Goal: Task Accomplishment & Management: Manage account settings

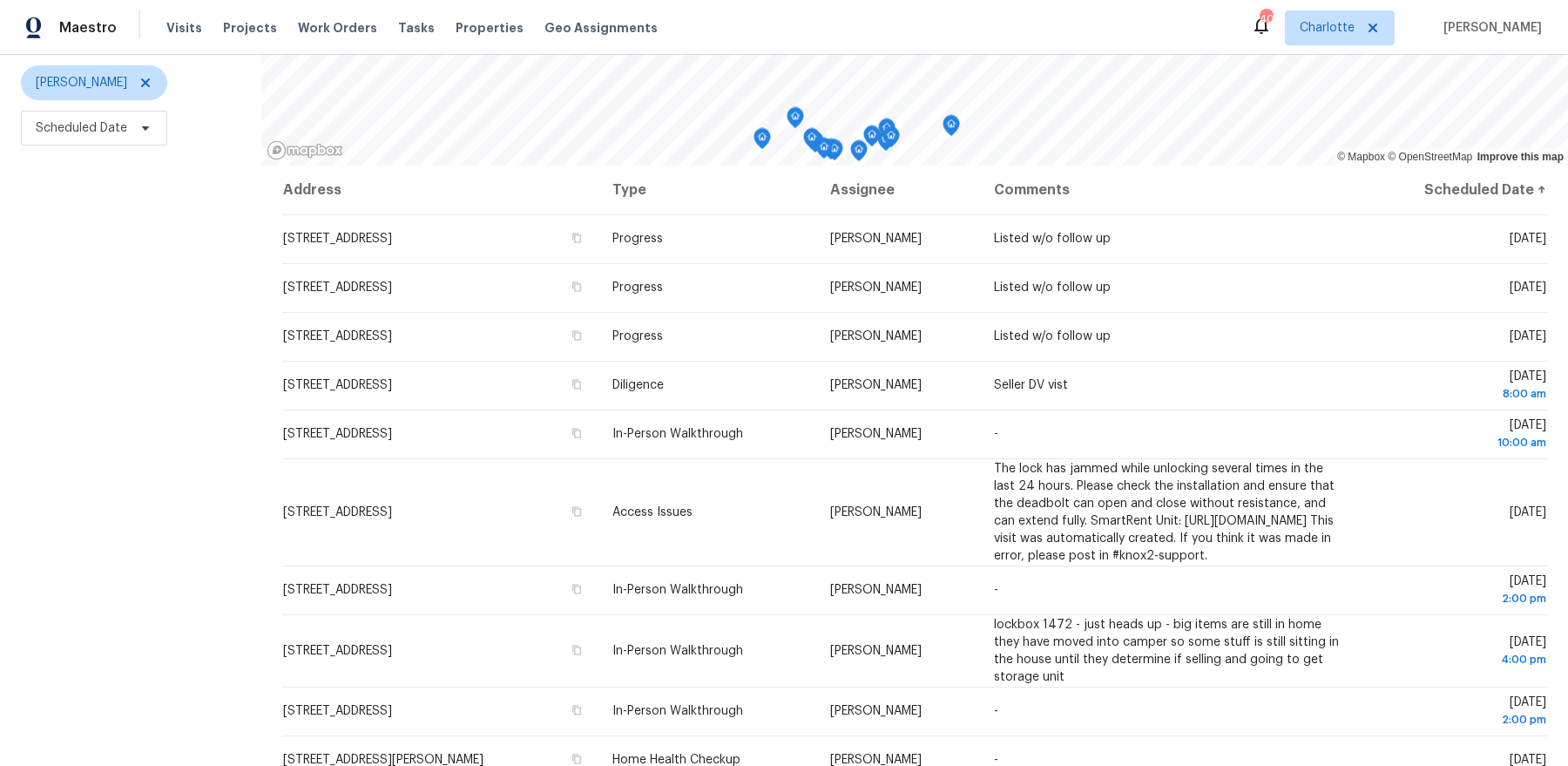
scroll to position [214, 0]
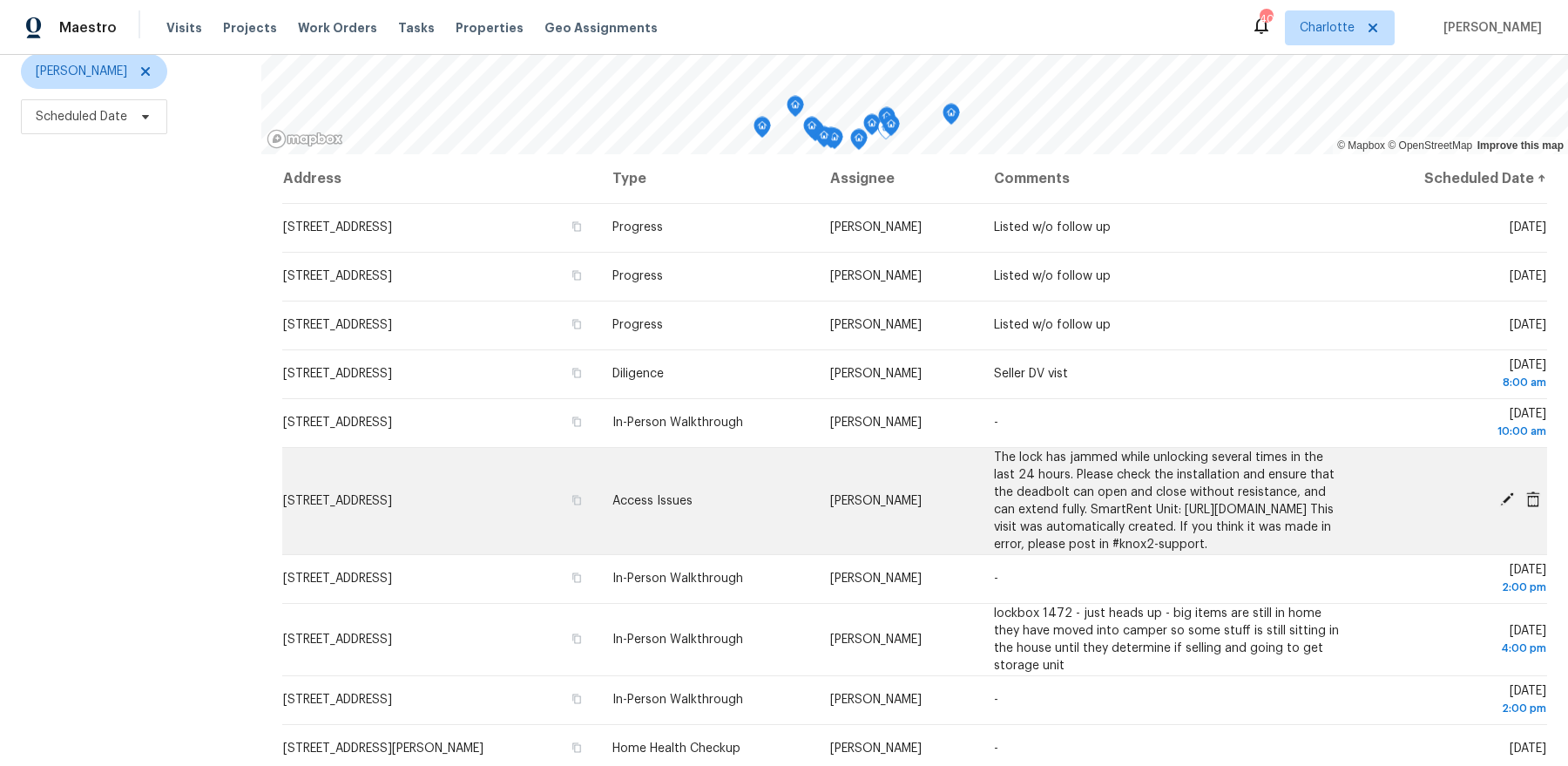
click at [1509, 504] on icon at bounding box center [1507, 499] width 14 height 14
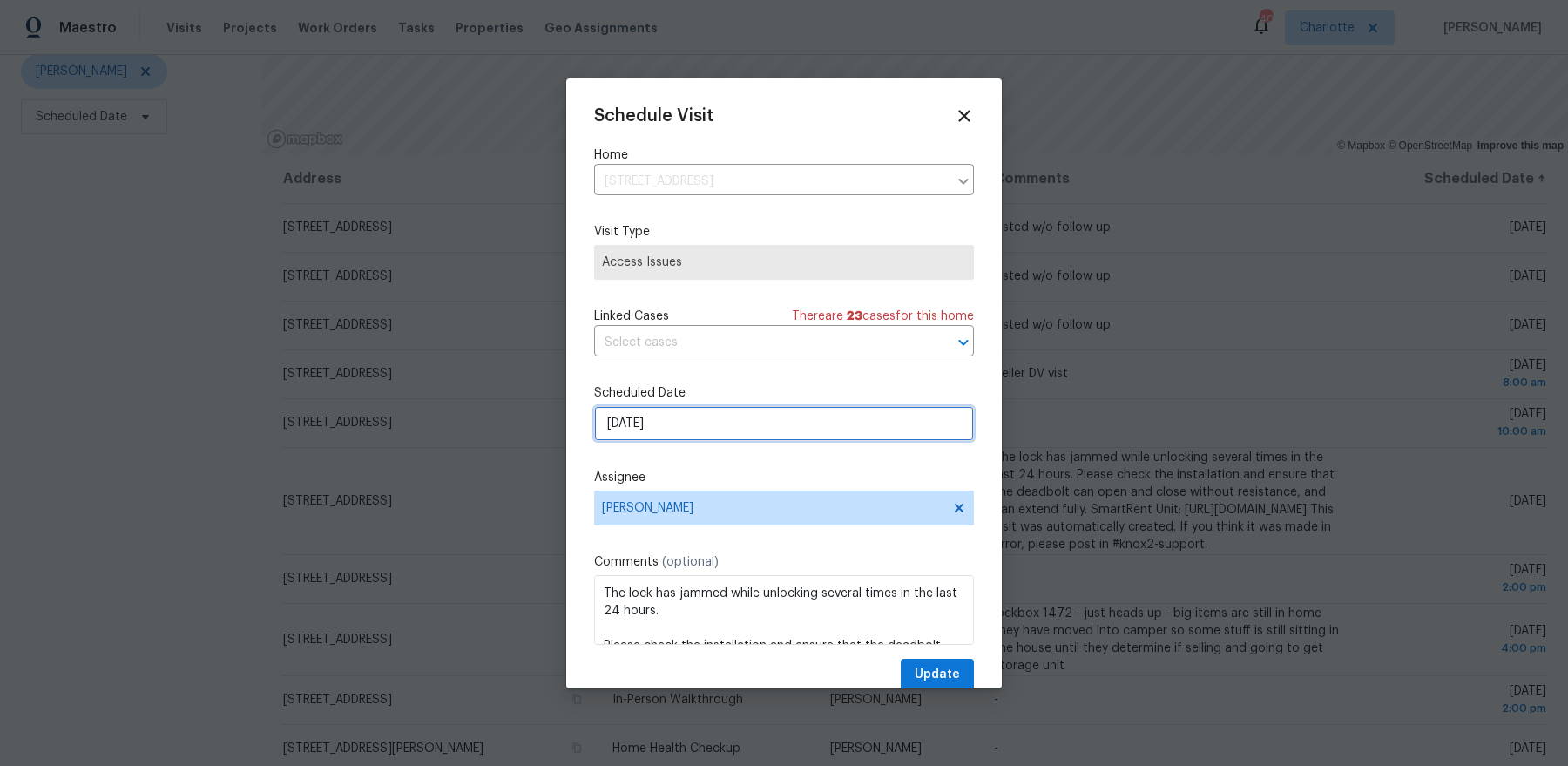
click at [726, 414] on input "[DATE]" at bounding box center [784, 423] width 380 height 34
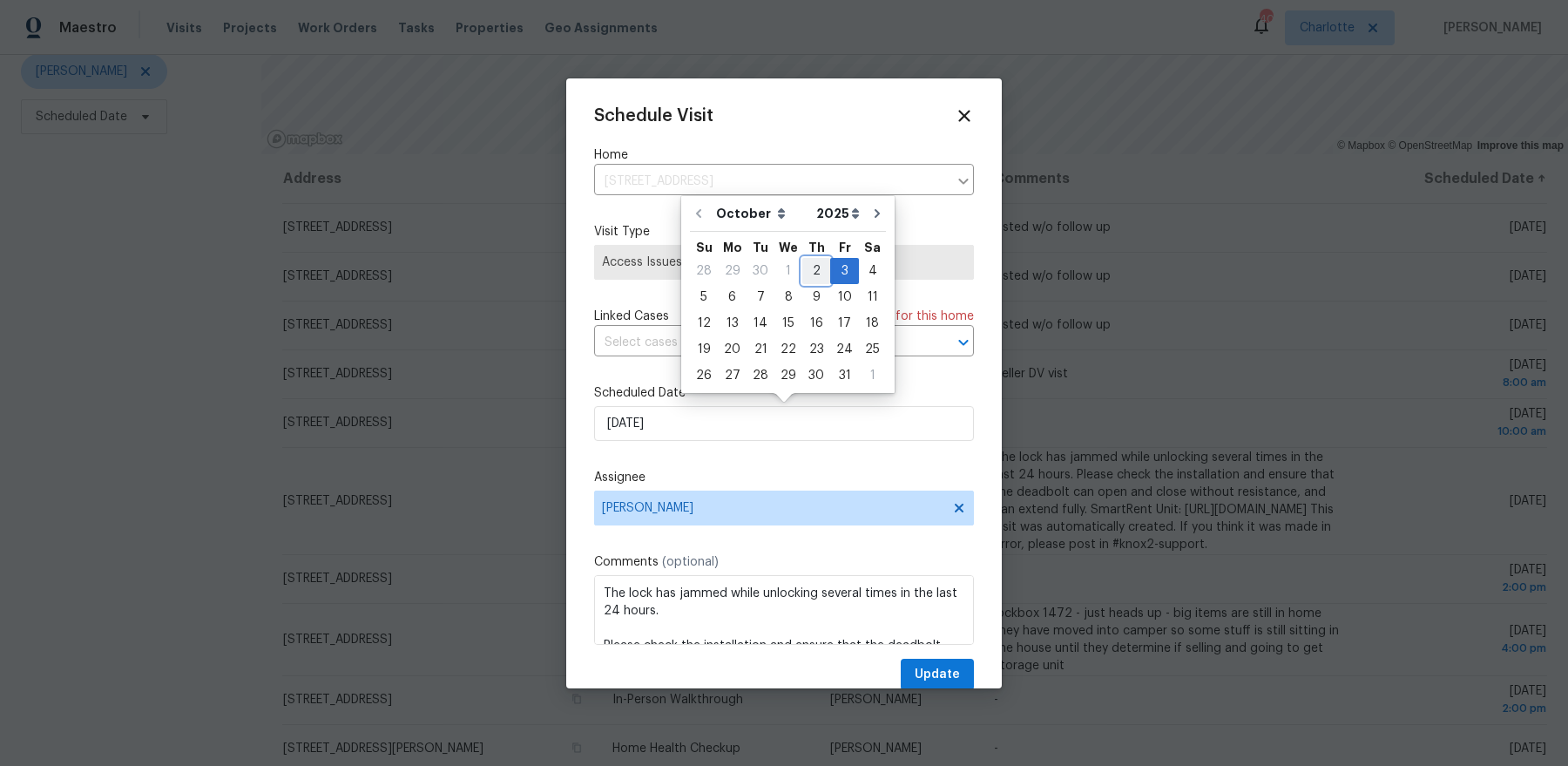
click at [808, 268] on div "2" at bounding box center [816, 271] width 28 height 24
type input "[DATE]"
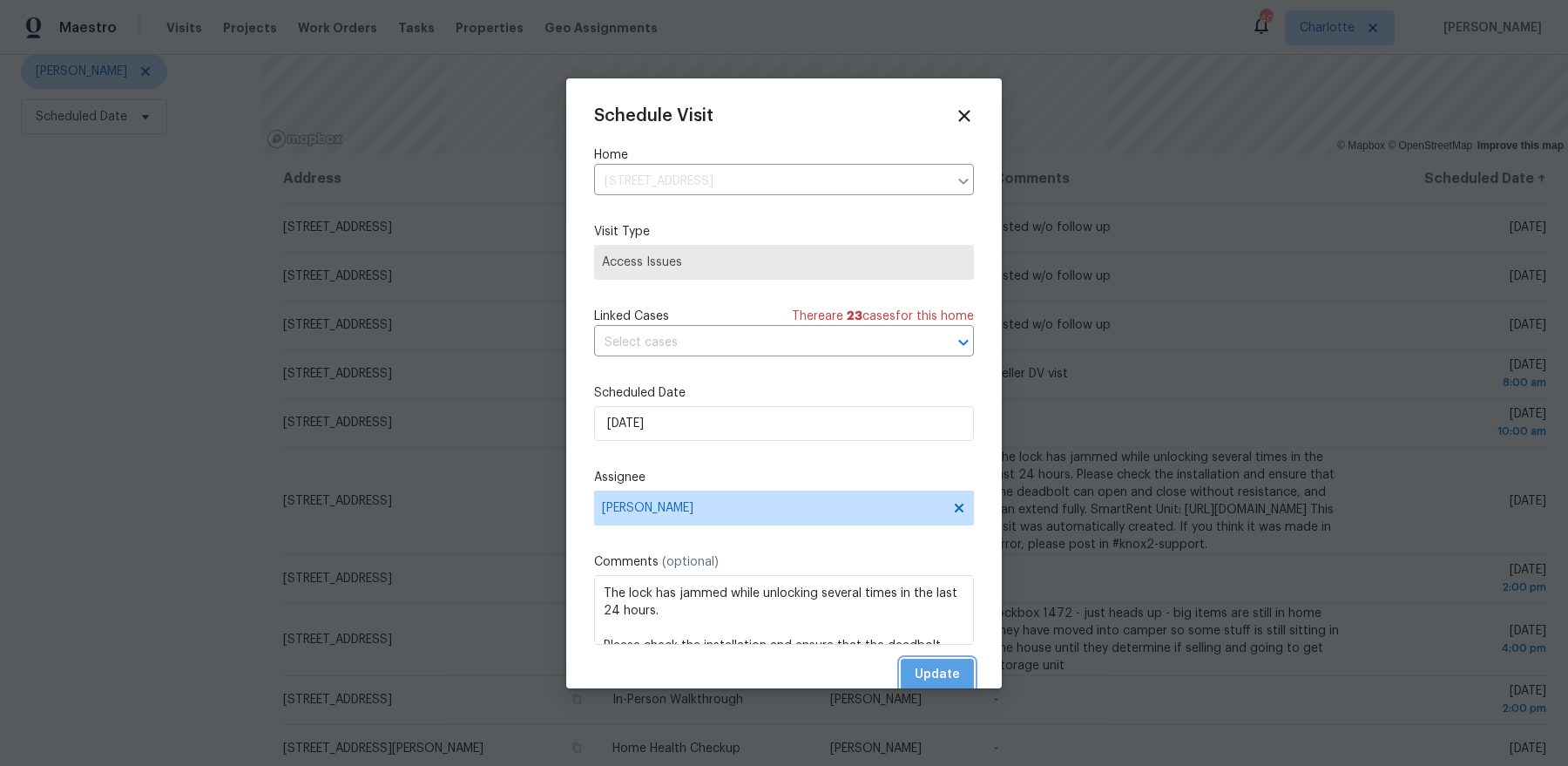
click at [950, 665] on span "Update" at bounding box center [937, 675] width 46 height 21
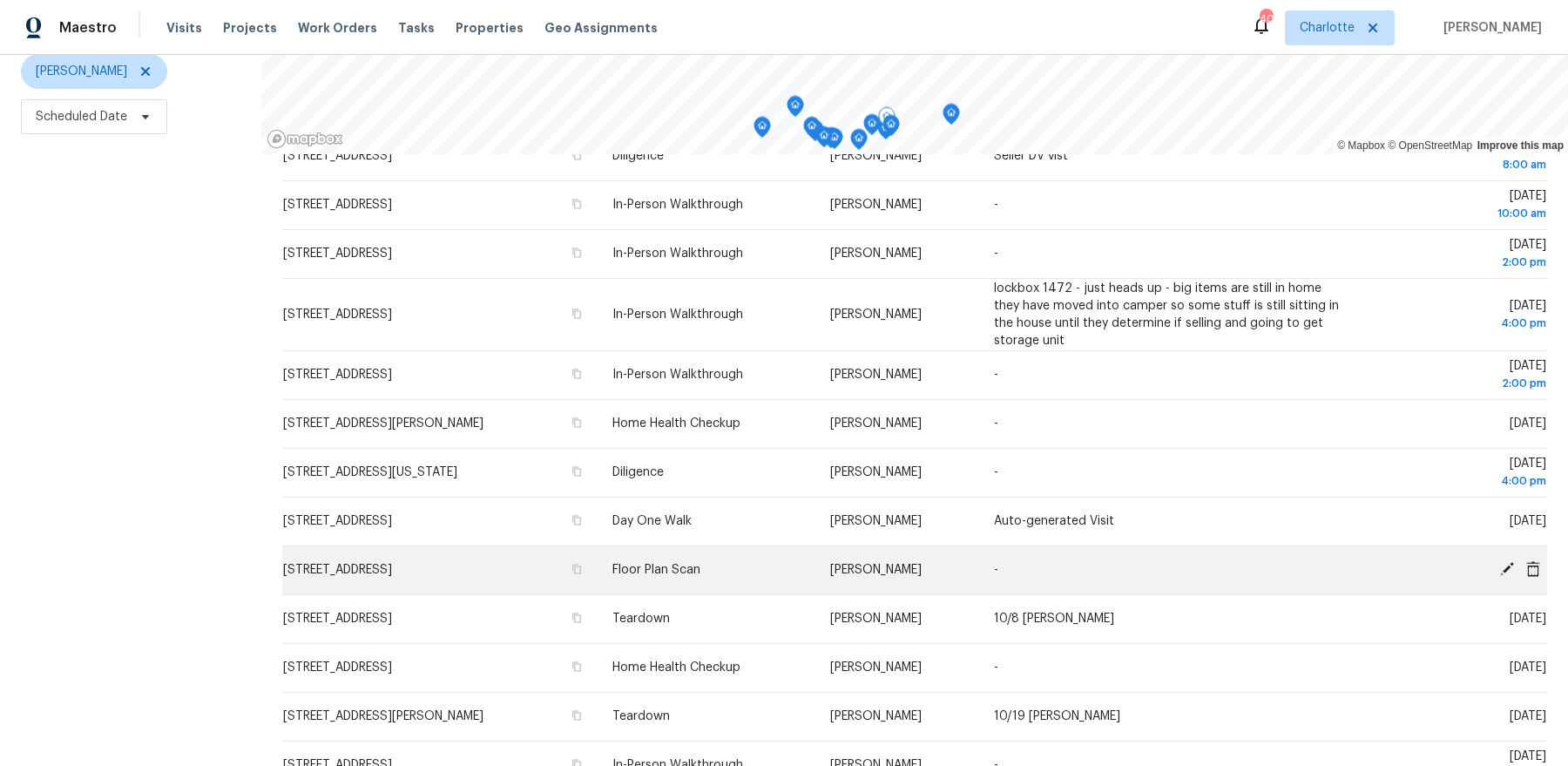
scroll to position [375, 0]
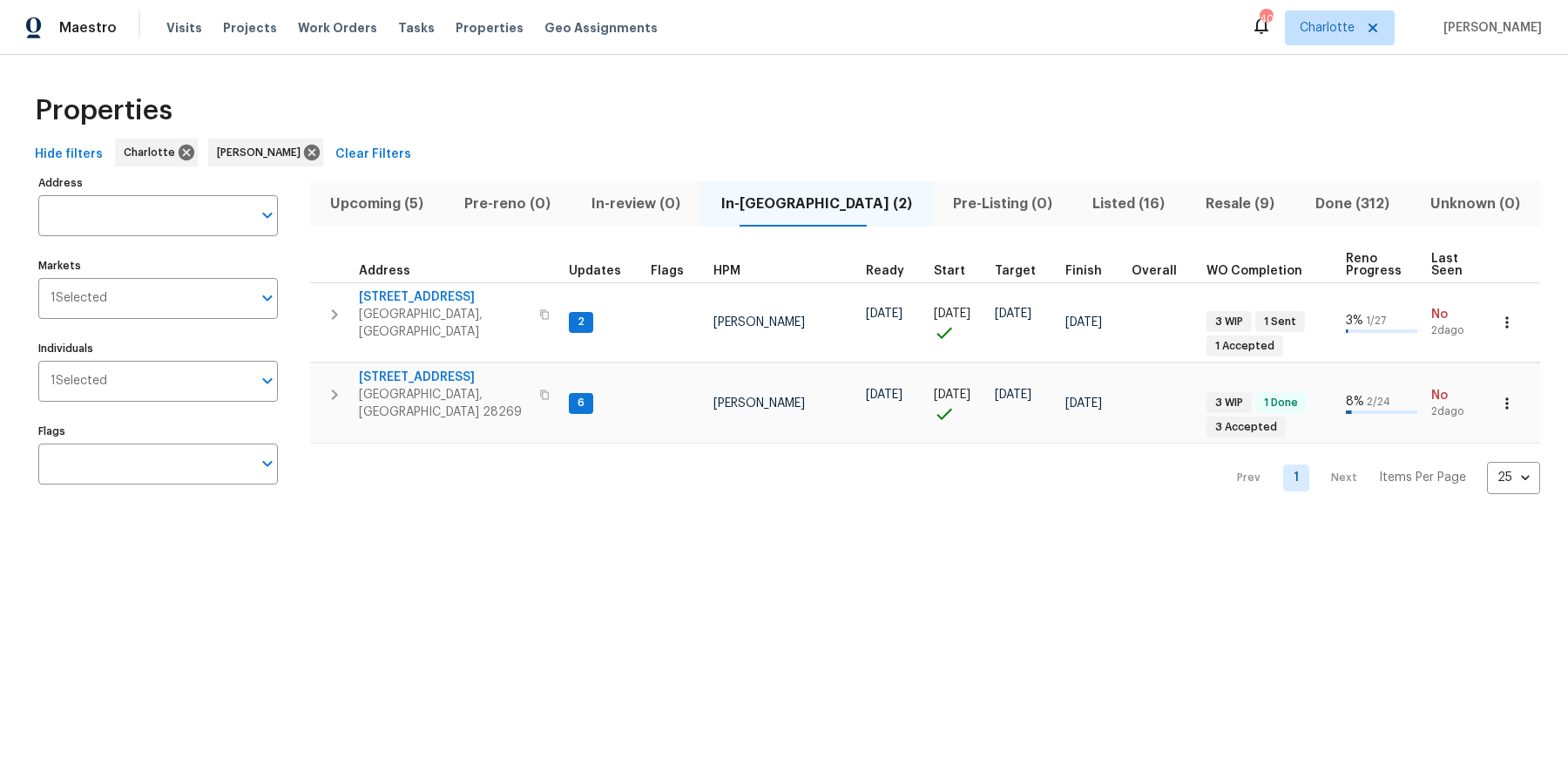
click at [401, 192] on span "Upcoming (5)" at bounding box center [377, 204] width 114 height 24
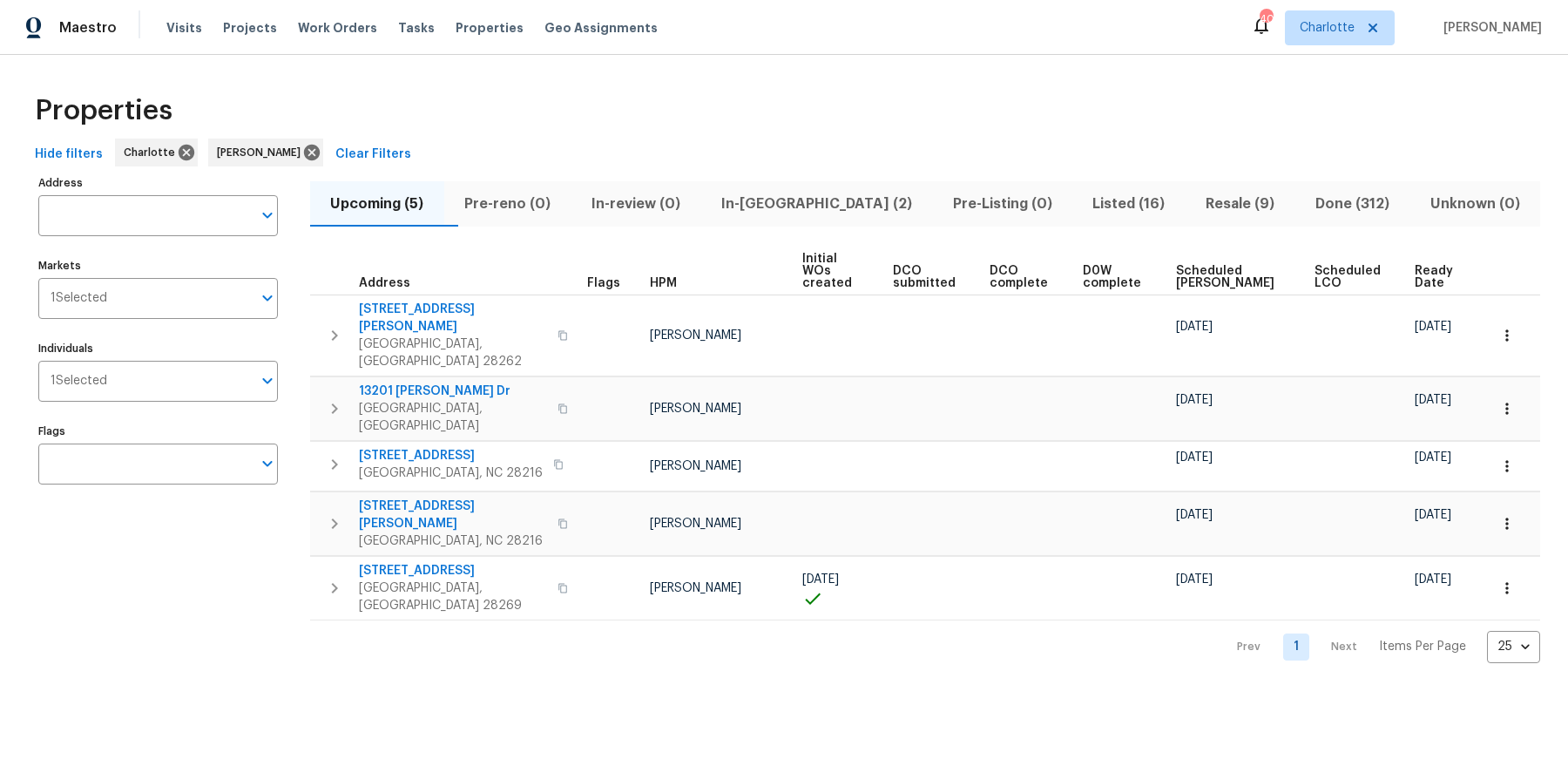
click at [1422, 265] on span "Ready Date" at bounding box center [1437, 277] width 44 height 24
